Goal: Task Accomplishment & Management: Use online tool/utility

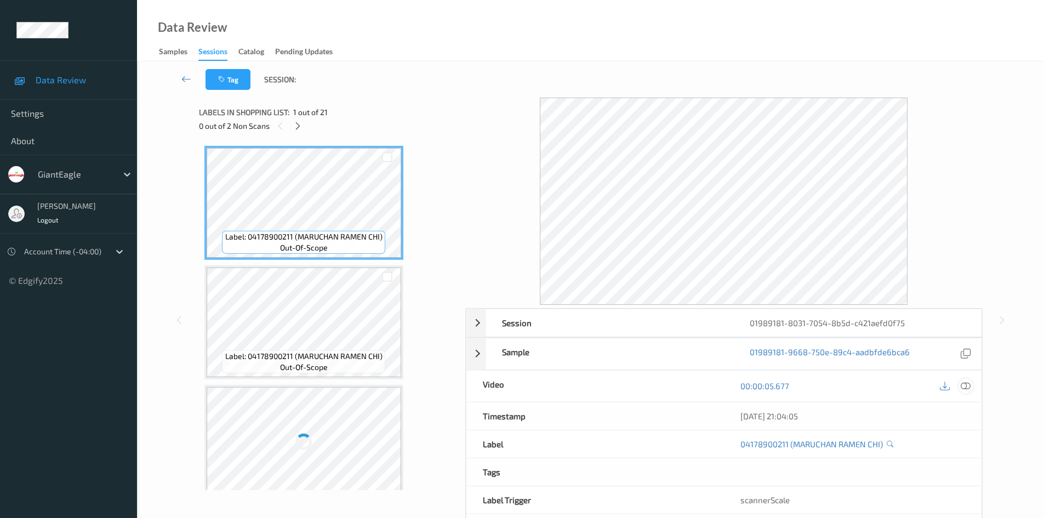
click at [969, 384] on icon at bounding box center [966, 386] width 10 height 10
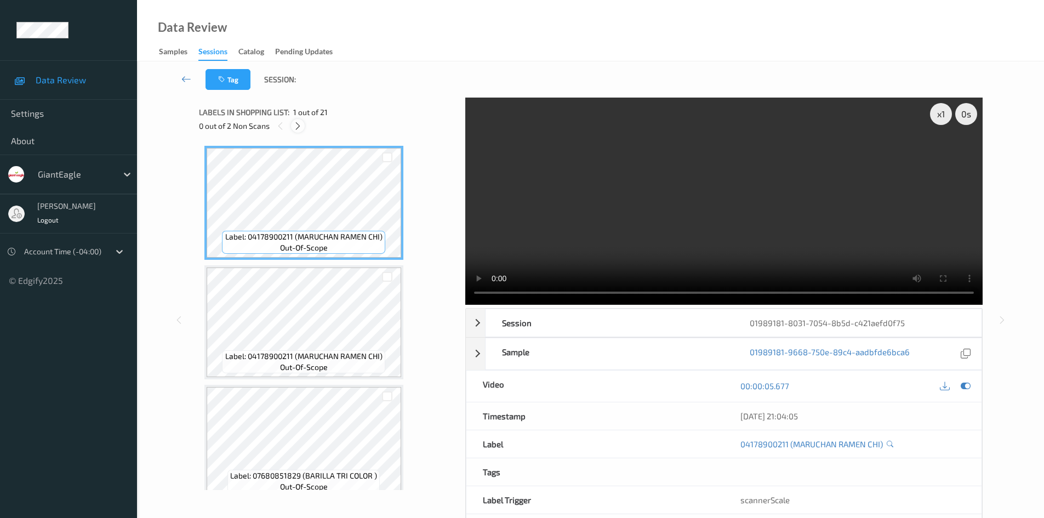
click at [299, 124] on icon at bounding box center [297, 126] width 9 height 10
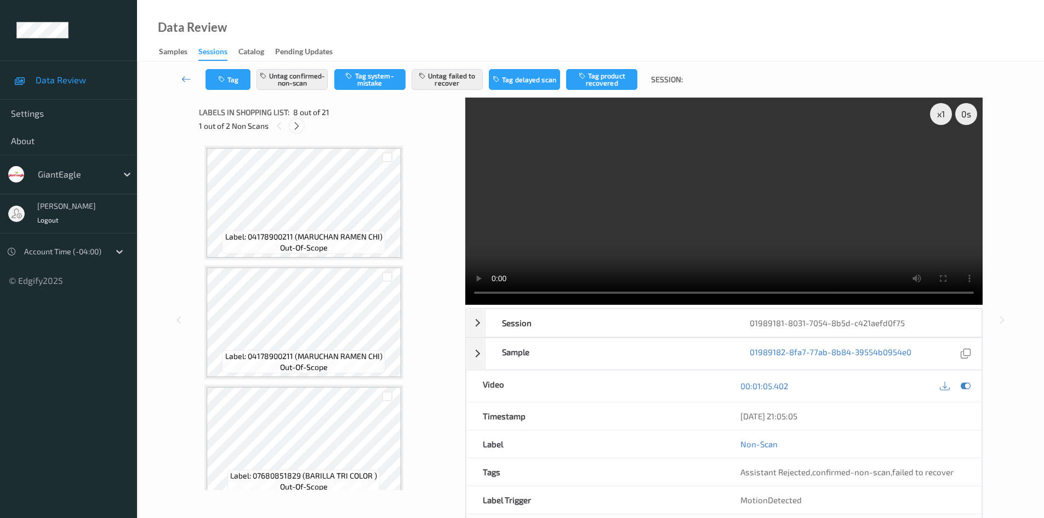
scroll to position [723, 0]
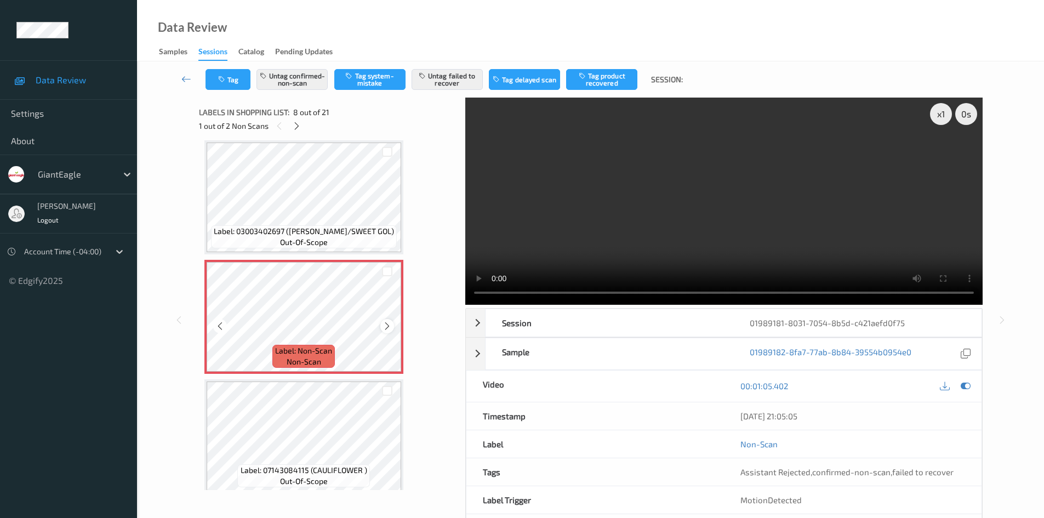
click at [392, 327] on icon at bounding box center [387, 326] width 9 height 10
click at [391, 328] on icon at bounding box center [387, 326] width 9 height 10
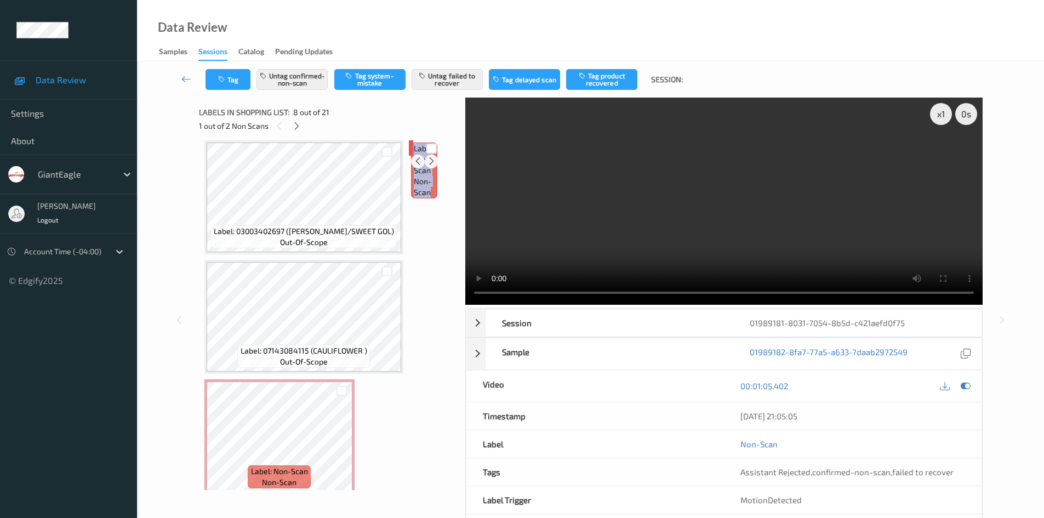
click at [427, 166] on icon at bounding box center [431, 161] width 9 height 10
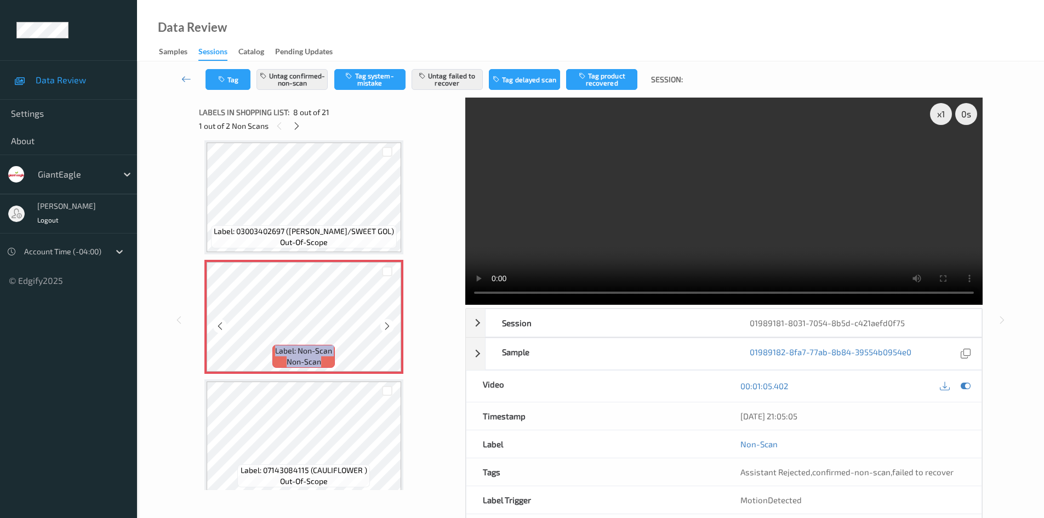
click at [391, 328] on icon at bounding box center [387, 326] width 9 height 10
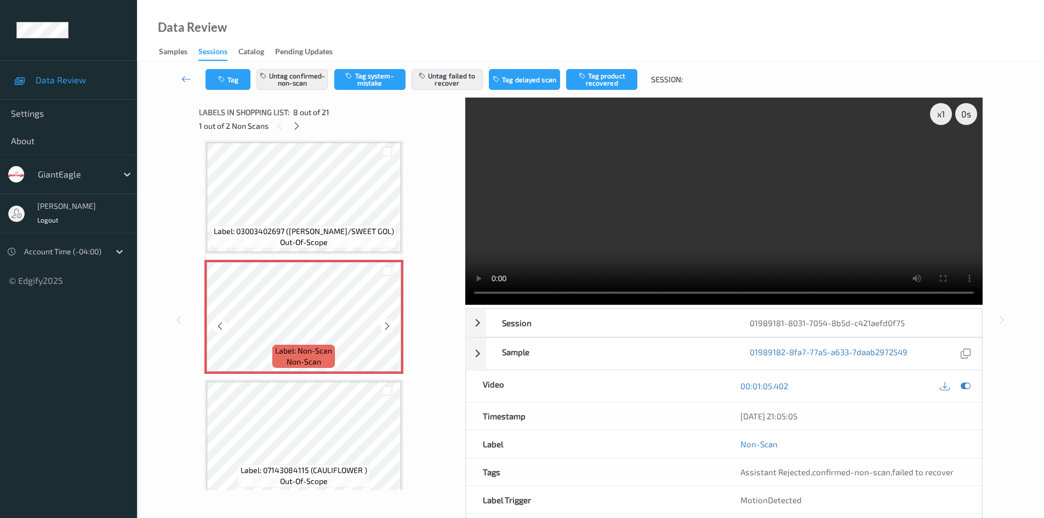
click at [389, 329] on icon at bounding box center [387, 326] width 9 height 10
click at [389, 327] on icon at bounding box center [387, 326] width 9 height 10
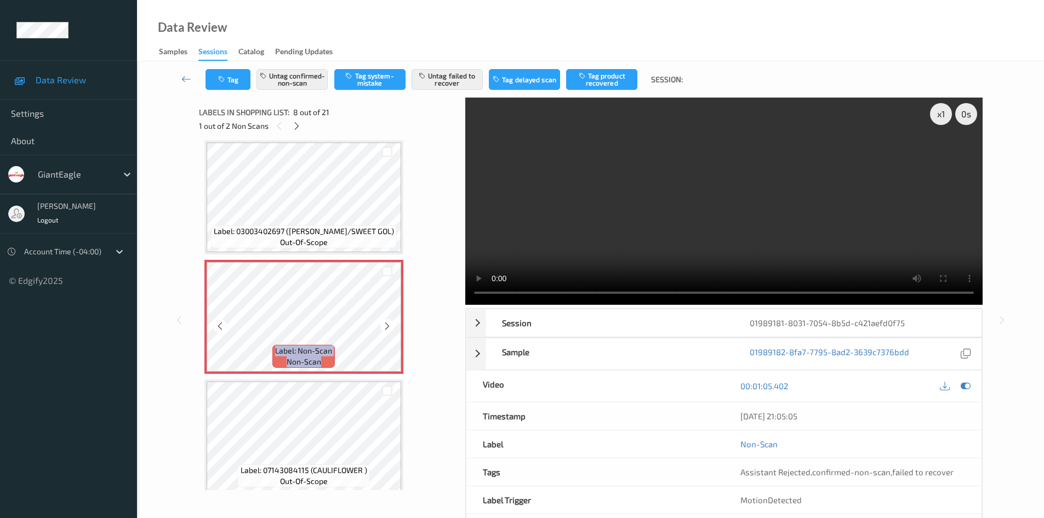
click at [389, 327] on icon at bounding box center [387, 326] width 9 height 10
